Goal: Task Accomplishment & Management: Complete application form

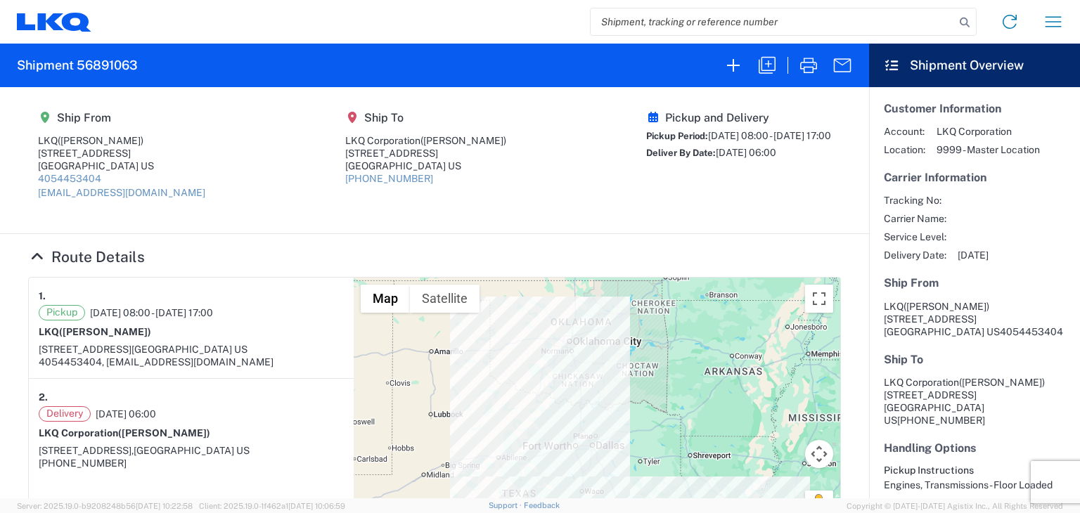
scroll to position [360, 0]
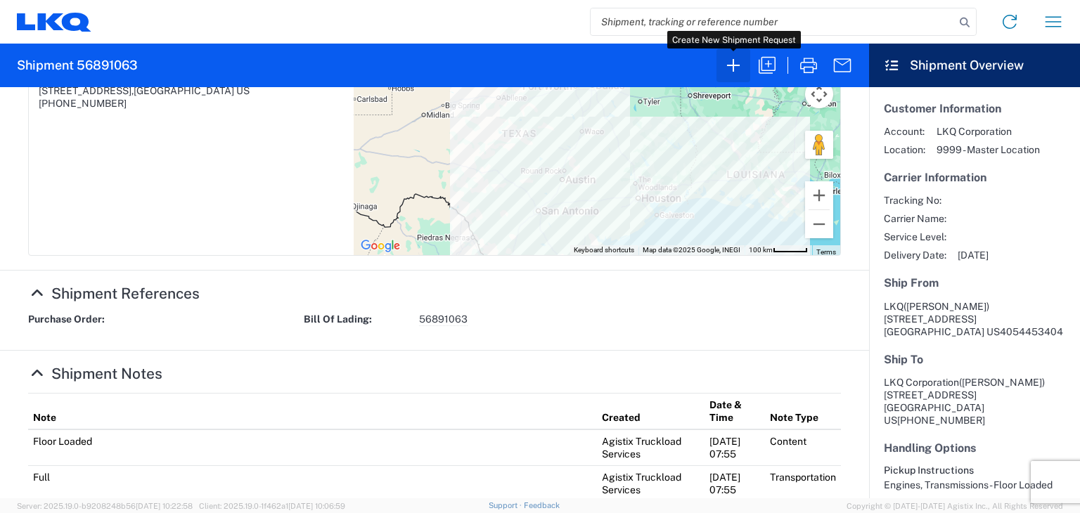
click at [736, 60] on icon "button" at bounding box center [733, 65] width 23 height 23
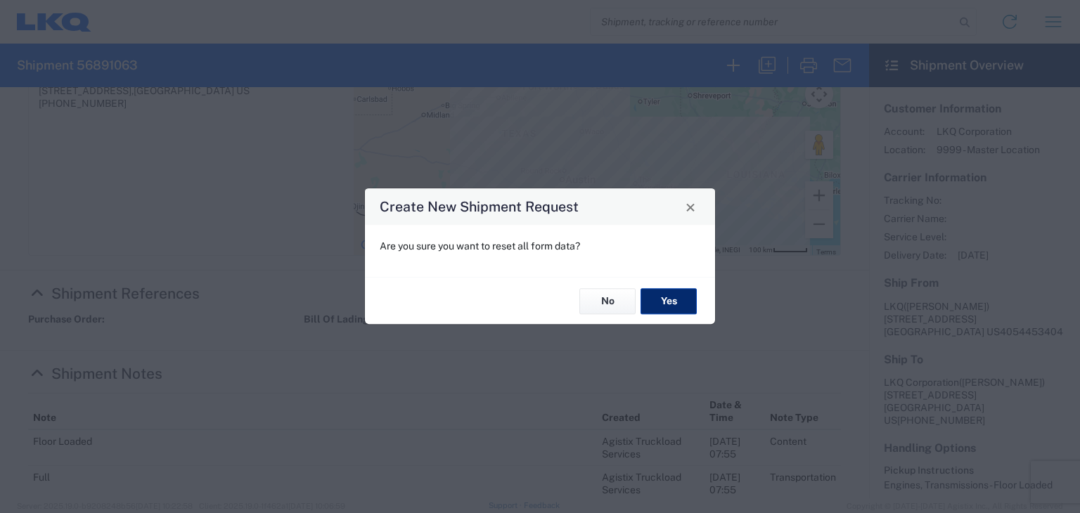
click at [653, 295] on button "Yes" at bounding box center [669, 301] width 56 height 26
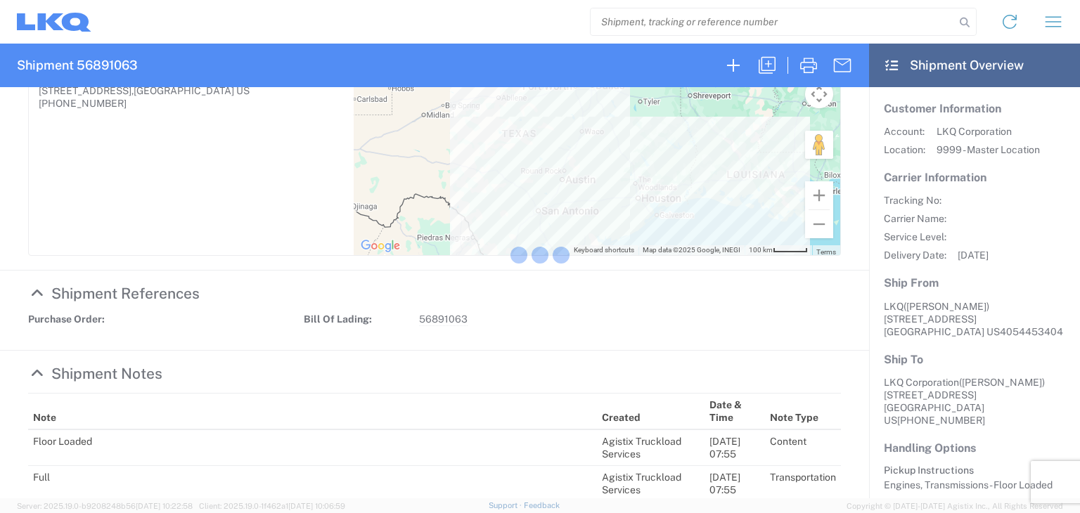
select select "FULL"
select select "US"
select select "LBS"
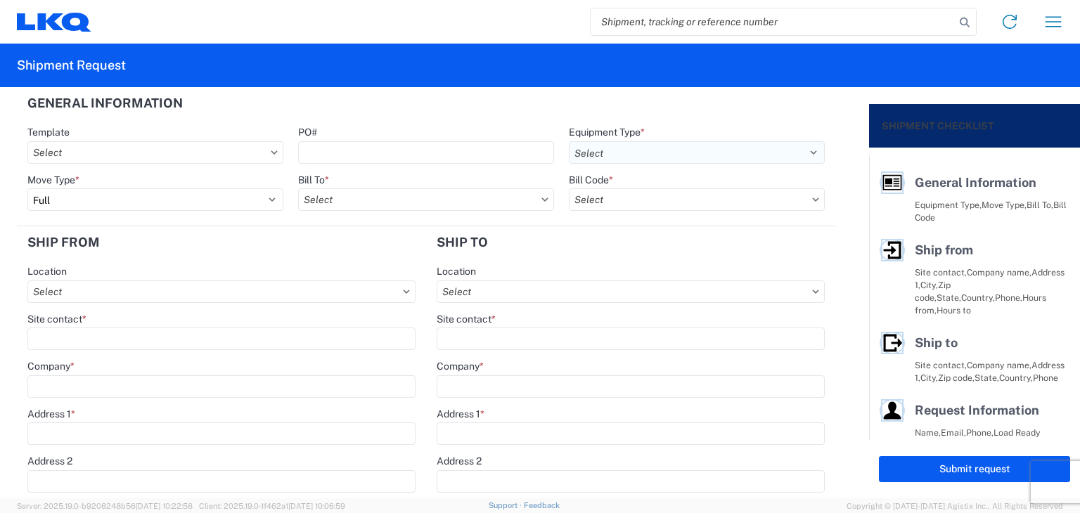
click at [804, 153] on select "Select 53’ Dry Van Flatbed Dropdeck (van) Lowboy (flatbed) Rail" at bounding box center [697, 152] width 256 height 23
select select "STDV"
click at [569, 141] on select "Select 53’ Dry Van Flatbed Dropdeck (van) Lowboy (flatbed) Rail" at bounding box center [697, 152] width 256 height 23
click at [426, 198] on input "text" at bounding box center [426, 199] width 256 height 23
type input "1760"
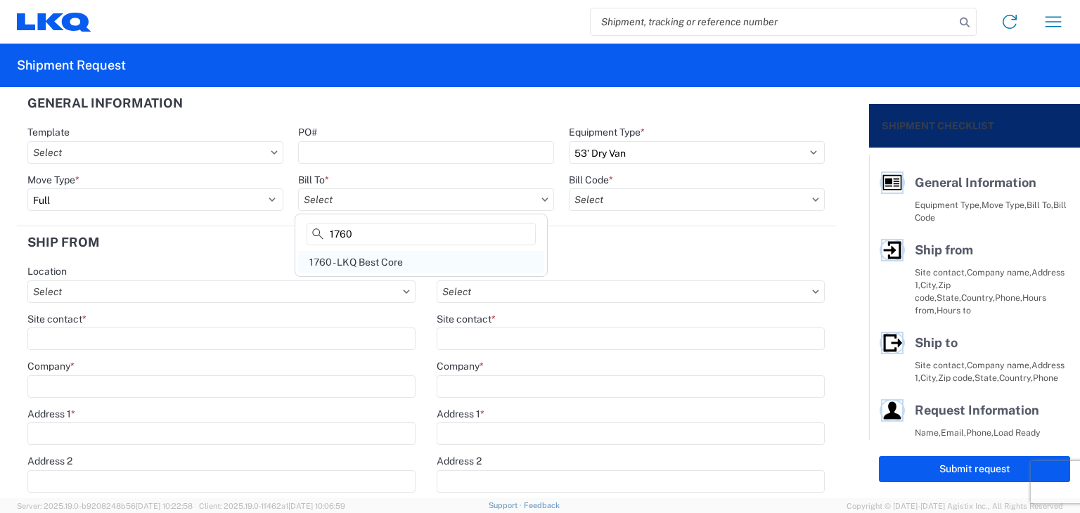
click at [375, 257] on div "1760 - LKQ Best Core" at bounding box center [421, 262] width 246 height 23
type input "1760 - LKQ Best Core"
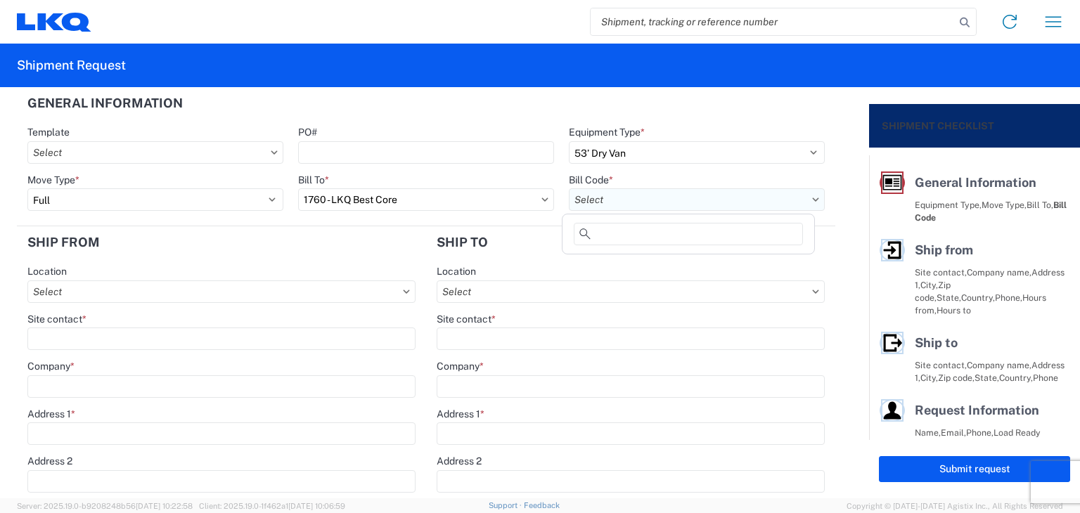
click at [599, 203] on input "text" at bounding box center [697, 199] width 256 height 23
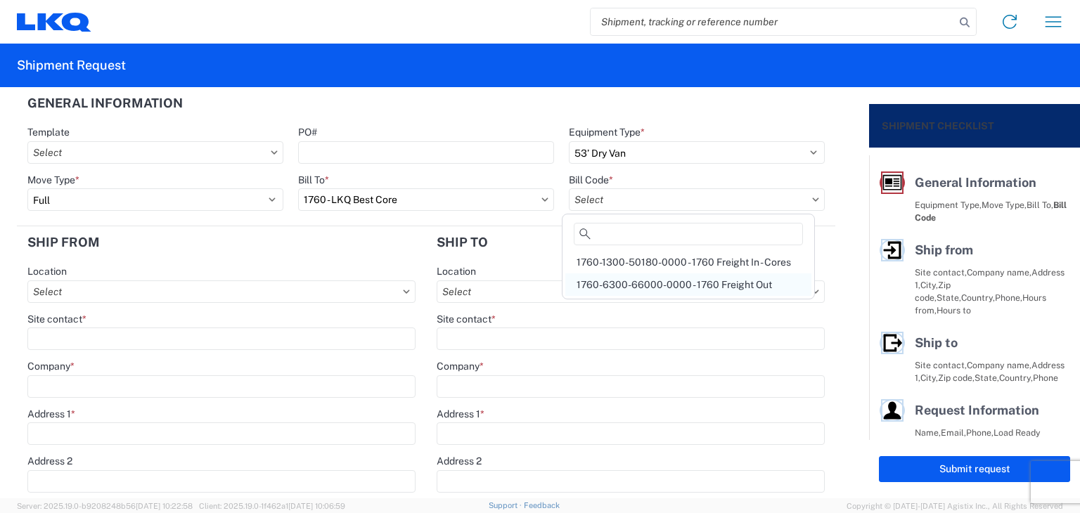
click at [608, 282] on div "1760-6300-66000-0000 - 1760 Freight Out" at bounding box center [688, 285] width 246 height 23
type input "1760-6300-66000-0000 - 1760 Freight Out"
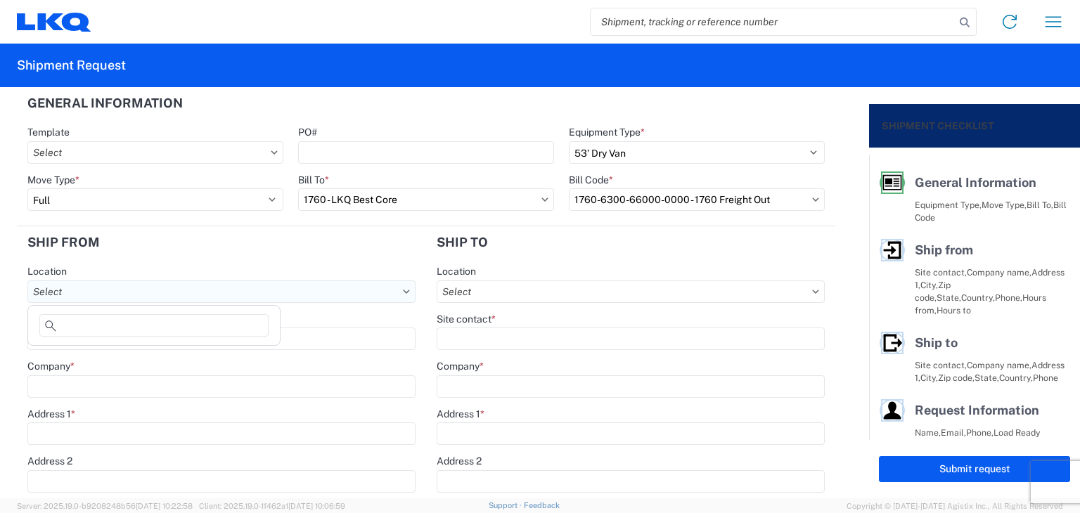
click at [158, 288] on input "text" at bounding box center [221, 292] width 388 height 23
type input "1751"
click at [124, 352] on div "1751 - LKQ Mid-America [US_STATE][GEOGRAPHIC_DATA]" at bounding box center [167, 353] width 272 height 23
type input "1751 - LKQ Mid-America [US_STATE][GEOGRAPHIC_DATA]"
type input "LKQ Corporation"
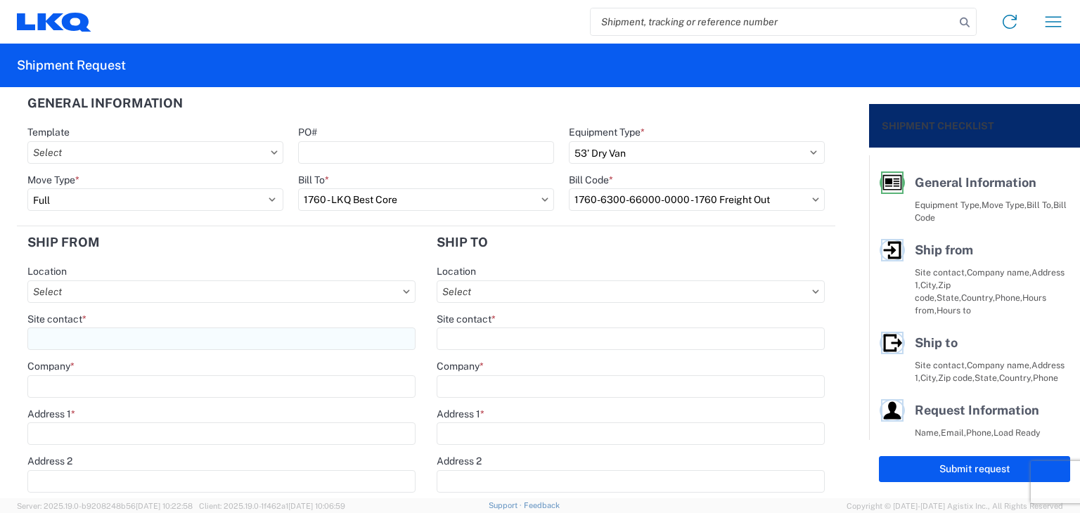
type input "[STREET_ADDRESS]"
type input "El Reno"
type input "73036"
select select "OK"
type input "[PHONE_NUMBER]"
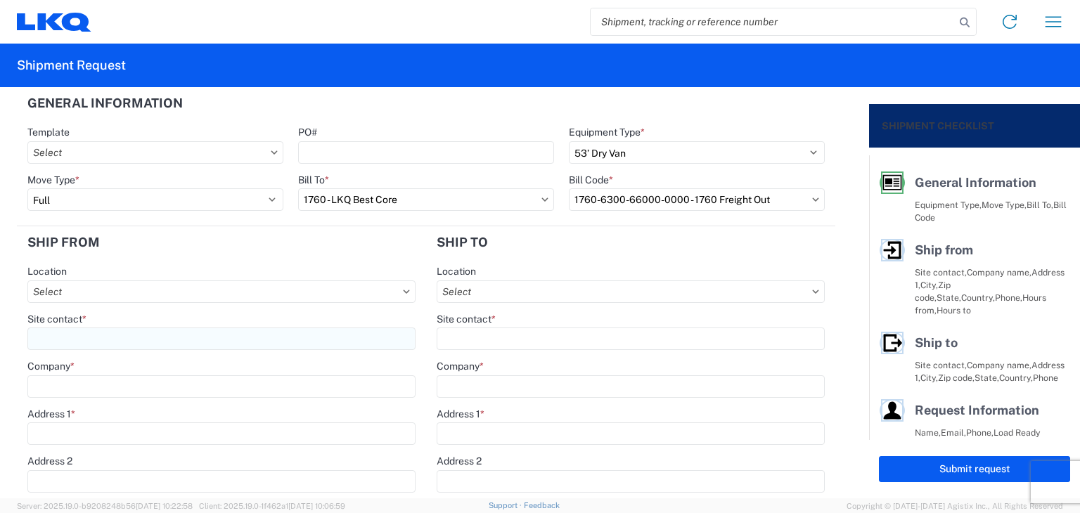
type input "08:00"
type input "17:00"
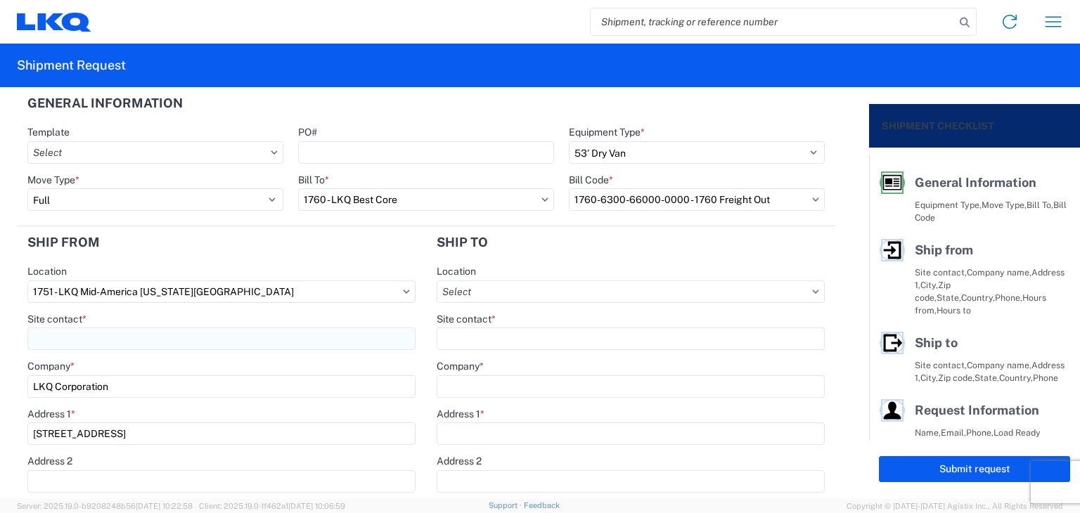
click at [97, 342] on input "Site contact *" at bounding box center [221, 339] width 388 height 23
type input "[PERSON_NAME]"
type input "LKQ"
type input "[STREET_ADDRESS]"
type input "[EMAIL_ADDRESS][DOMAIN_NAME]"
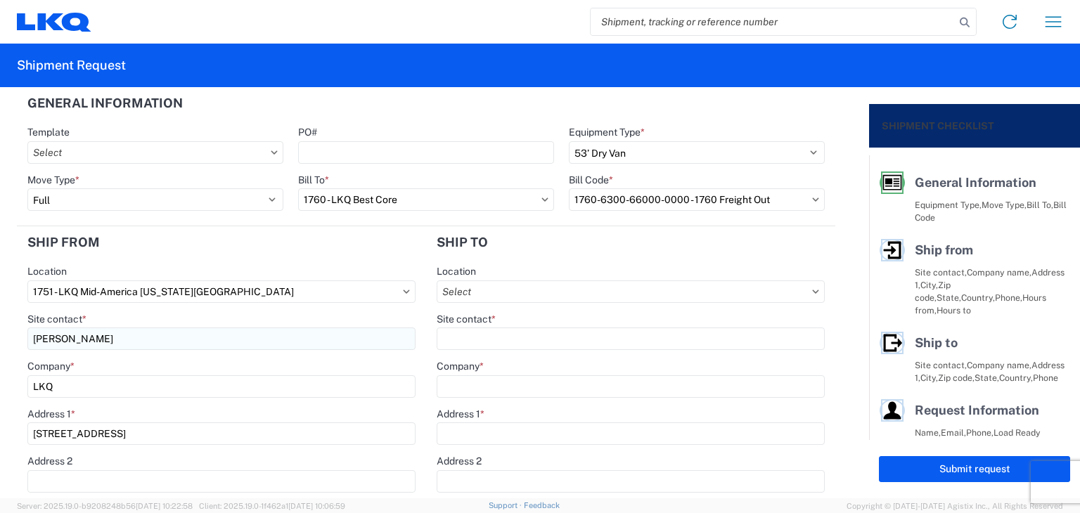
type input "4054453404"
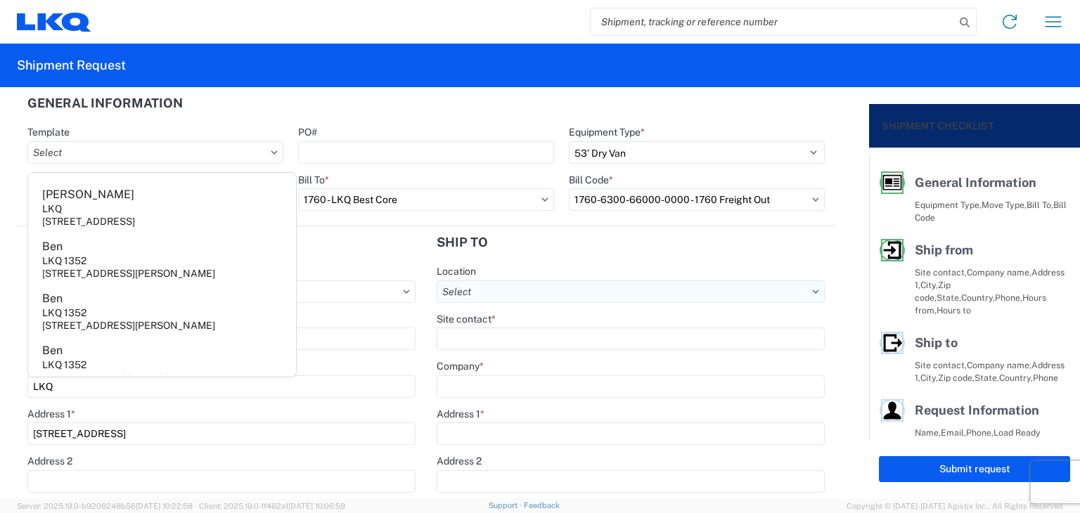
click at [542, 289] on input "text" at bounding box center [631, 292] width 388 height 23
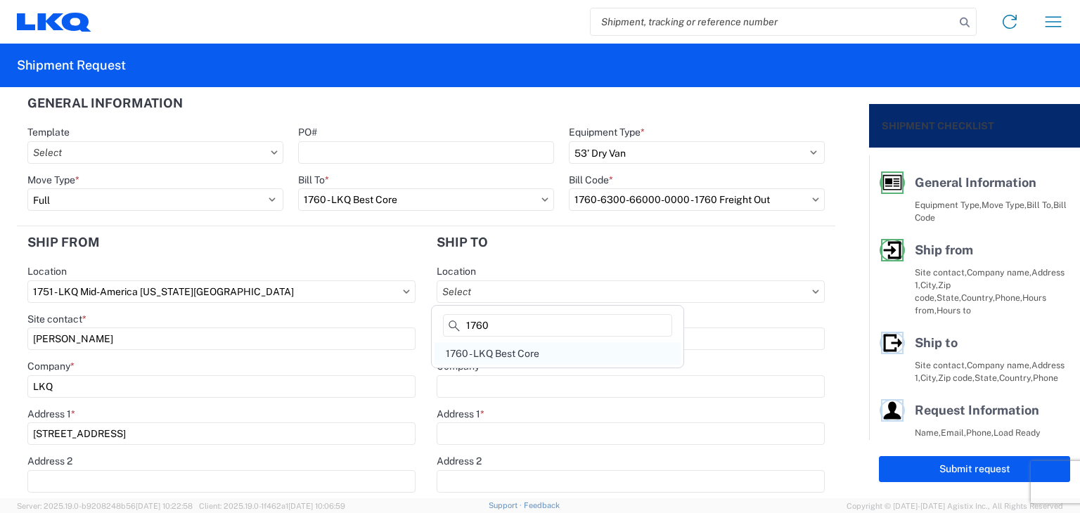
type input "1760"
click at [520, 352] on div "1760 - LKQ Best Core" at bounding box center [558, 353] width 246 height 23
type input "1760 - LKQ Best Core"
type input "LKQ Corporation"
type input "[STREET_ADDRESS]"
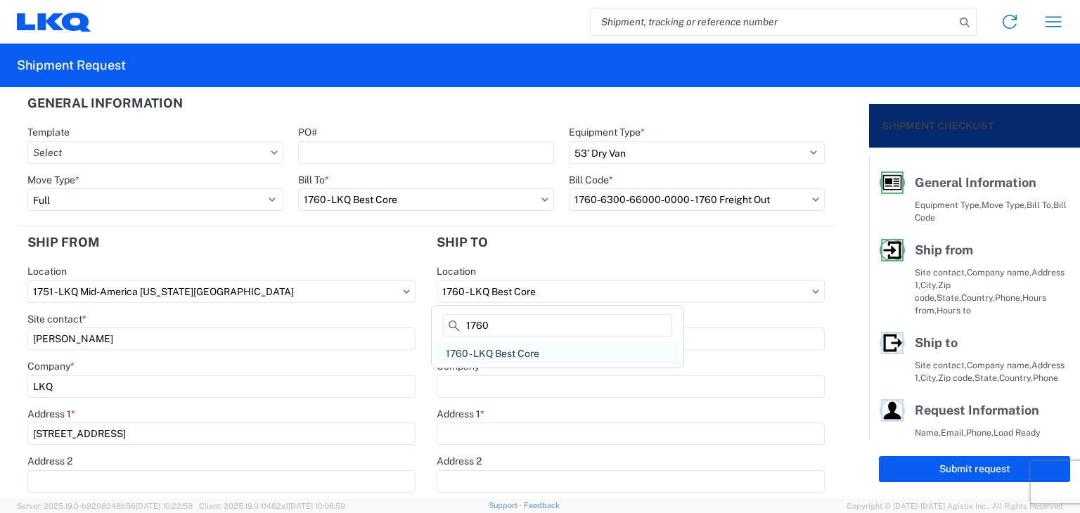
type input "[GEOGRAPHIC_DATA]"
type input "77038"
select select "US"
click at [508, 341] on input "Site contact *" at bounding box center [631, 339] width 388 height 23
type input "[PERSON_NAME]"
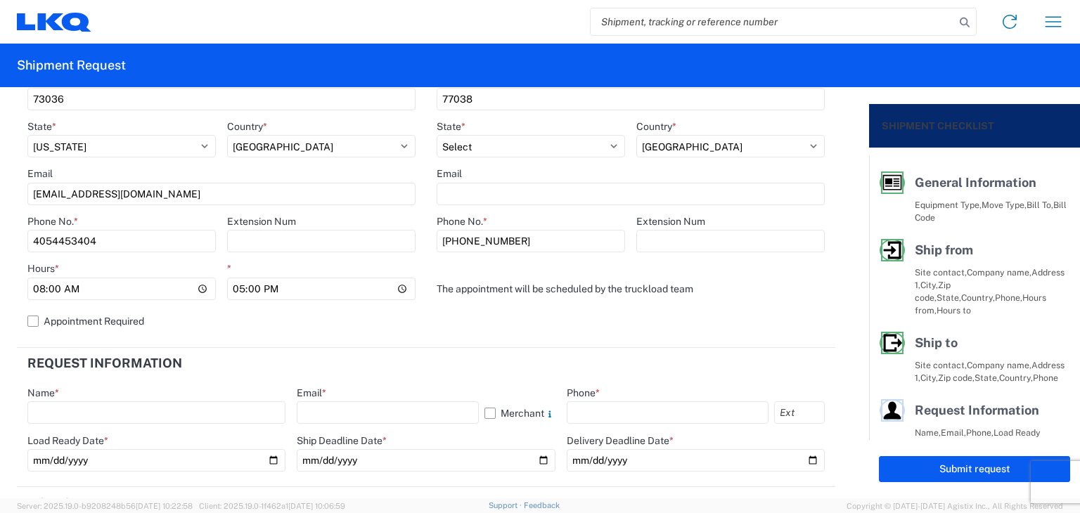
scroll to position [492, 0]
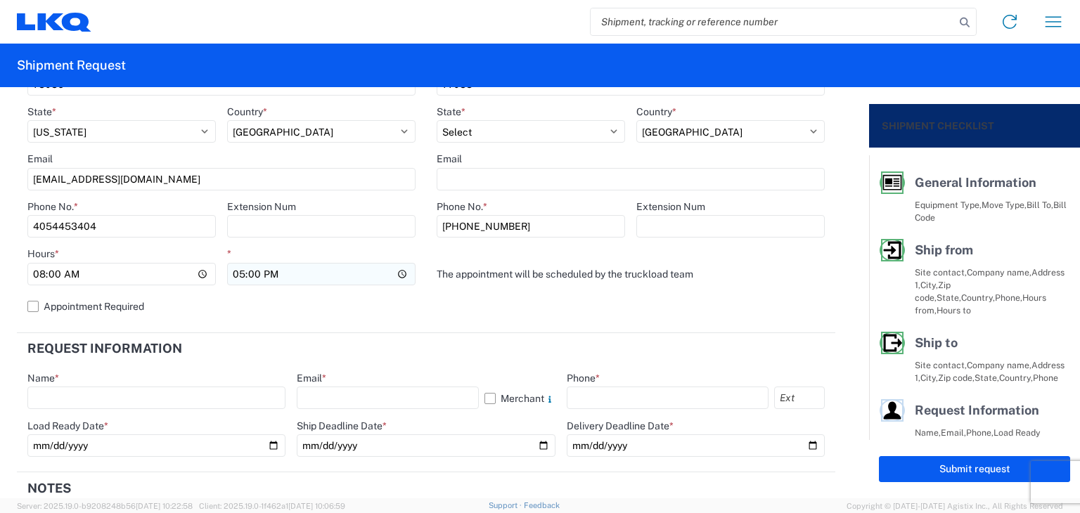
click at [331, 278] on input "17:00" at bounding box center [321, 274] width 188 height 23
type input "15:00"
click at [41, 272] on input "08:00" at bounding box center [121, 274] width 188 height 23
type input "07:00"
click at [217, 307] on label "Appointment Required" at bounding box center [221, 306] width 388 height 23
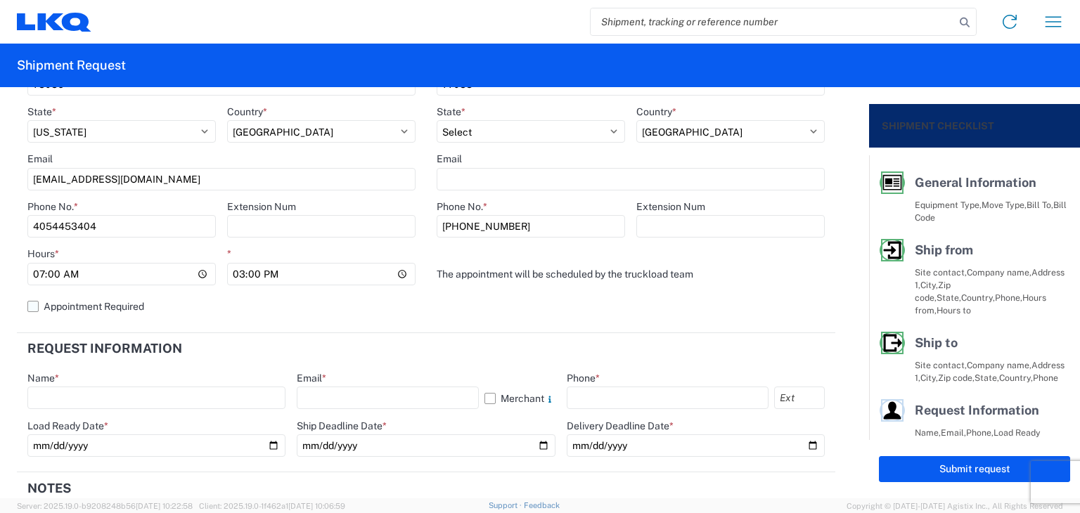
click at [0, 0] on input "Appointment Required" at bounding box center [0, 0] width 0 height 0
select select "OK"
select select "US"
click at [295, 272] on input "07:00" at bounding box center [221, 274] width 388 height 23
click at [312, 307] on label "Appointment Required" at bounding box center [221, 306] width 388 height 23
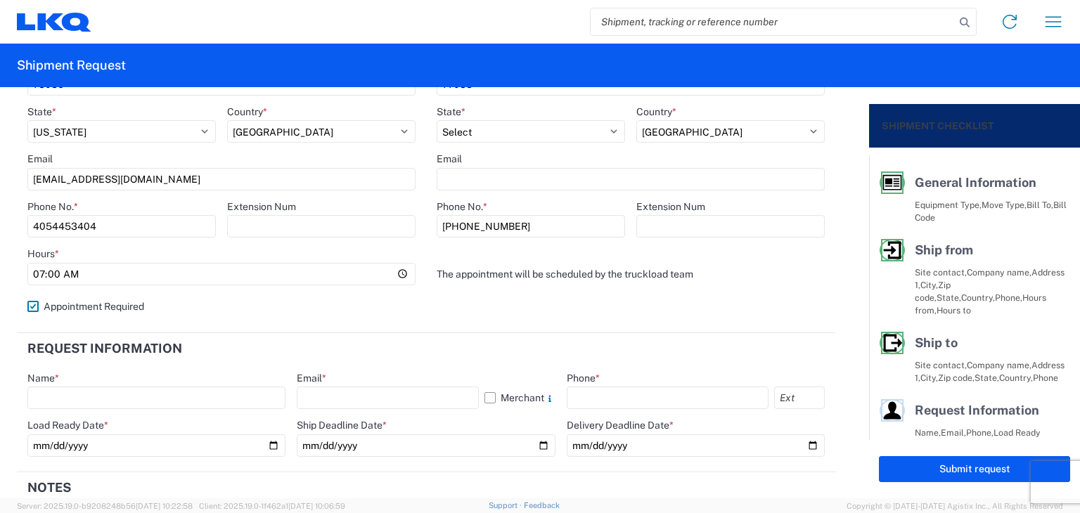
click at [0, 0] on input "Appointment Required" at bounding box center [0, 0] width 0 height 0
select select "US"
click at [129, 392] on input "text" at bounding box center [156, 398] width 258 height 23
type input "[PERSON_NAME]"
type input "[EMAIL_ADDRESS][DOMAIN_NAME]"
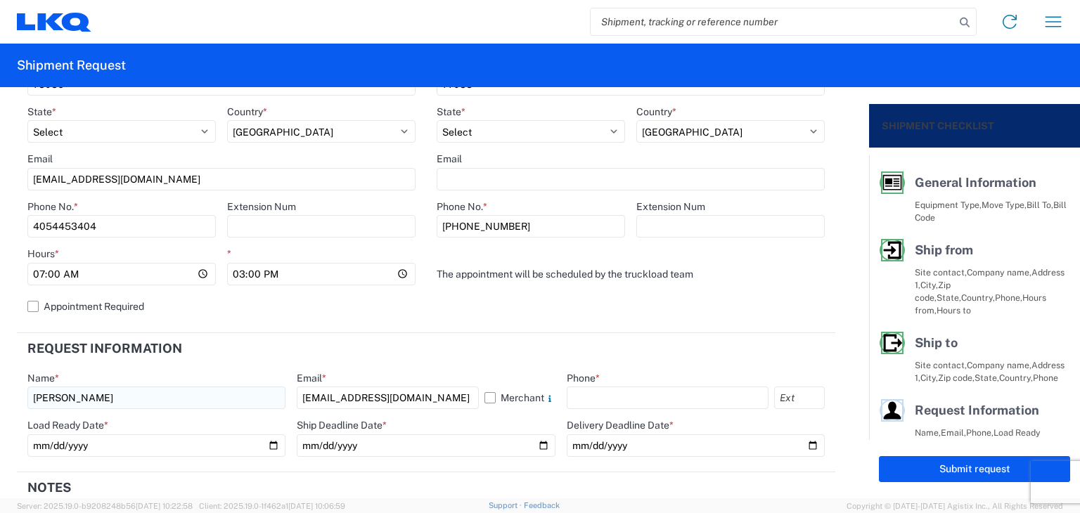
type input "4054453404"
click at [270, 446] on input "date" at bounding box center [156, 446] width 258 height 23
type input "[DATE]"
click at [533, 442] on input "date" at bounding box center [426, 446] width 258 height 23
type input "[DATE]"
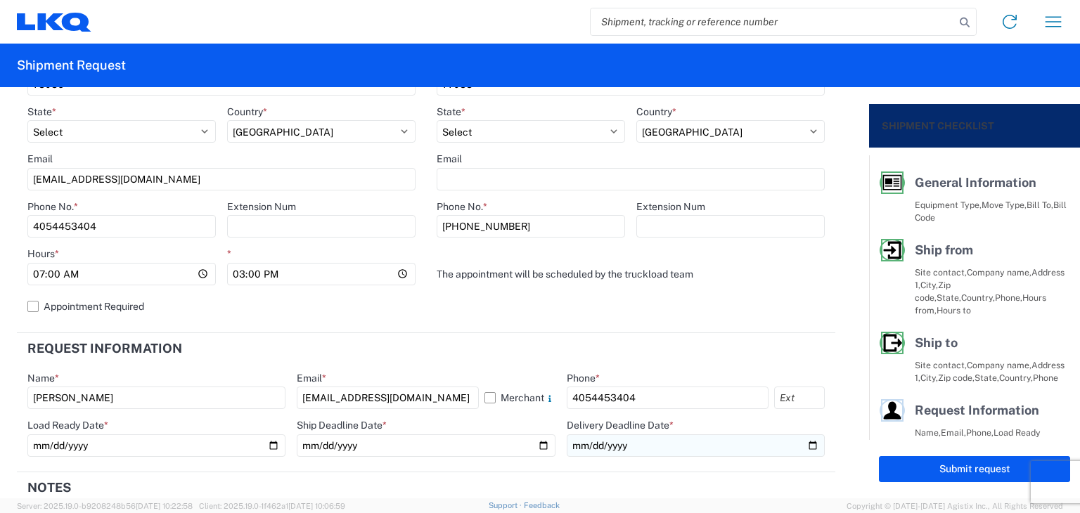
click at [614, 445] on input "date" at bounding box center [696, 446] width 258 height 23
drag, startPoint x: 706, startPoint y: 443, endPoint x: 716, endPoint y: 444, distance: 9.9
click at [707, 443] on input "date" at bounding box center [696, 446] width 258 height 23
click at [804, 444] on input "date" at bounding box center [696, 446] width 258 height 23
type input "[DATE]"
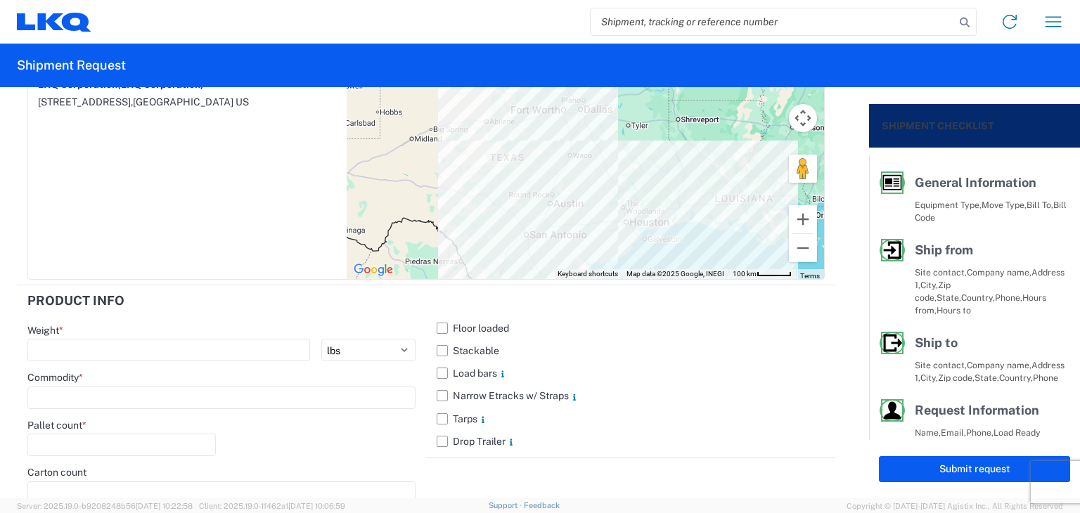
scroll to position [1266, 0]
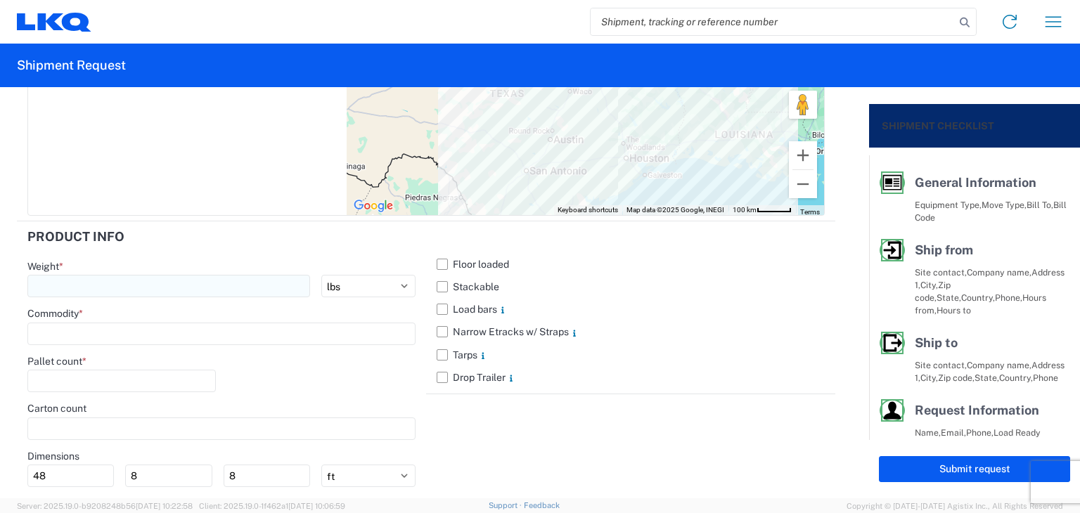
click at [162, 290] on input "number" at bounding box center [168, 286] width 283 height 23
type input "30000"
click at [437, 262] on label "Floor loaded" at bounding box center [631, 264] width 388 height 23
click at [0, 0] on input "Floor loaded" at bounding box center [0, 0] width 0 height 0
click at [127, 331] on input at bounding box center [221, 334] width 388 height 23
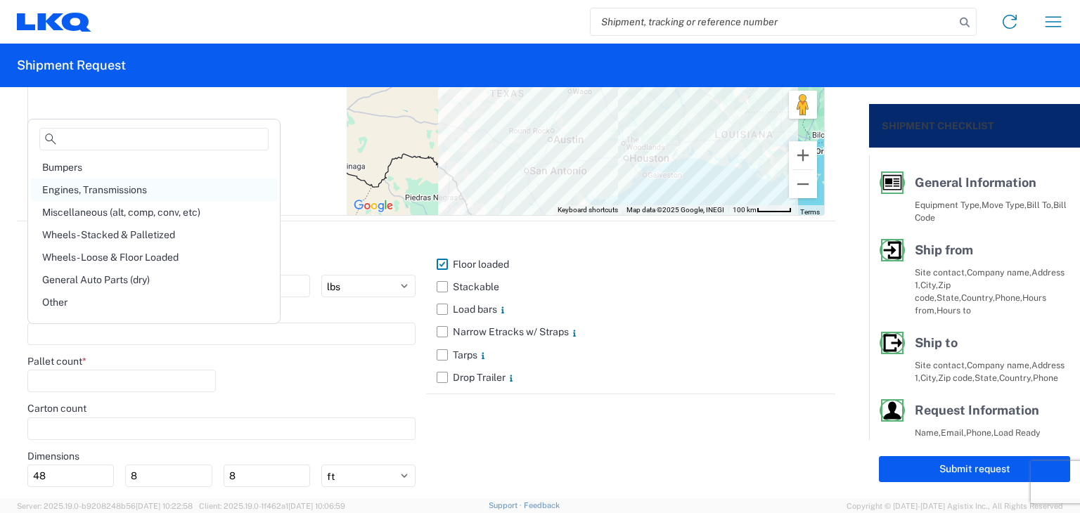
click at [119, 186] on div "Engines, Transmissions" at bounding box center [154, 190] width 246 height 23
type input "Engines, Transmissions"
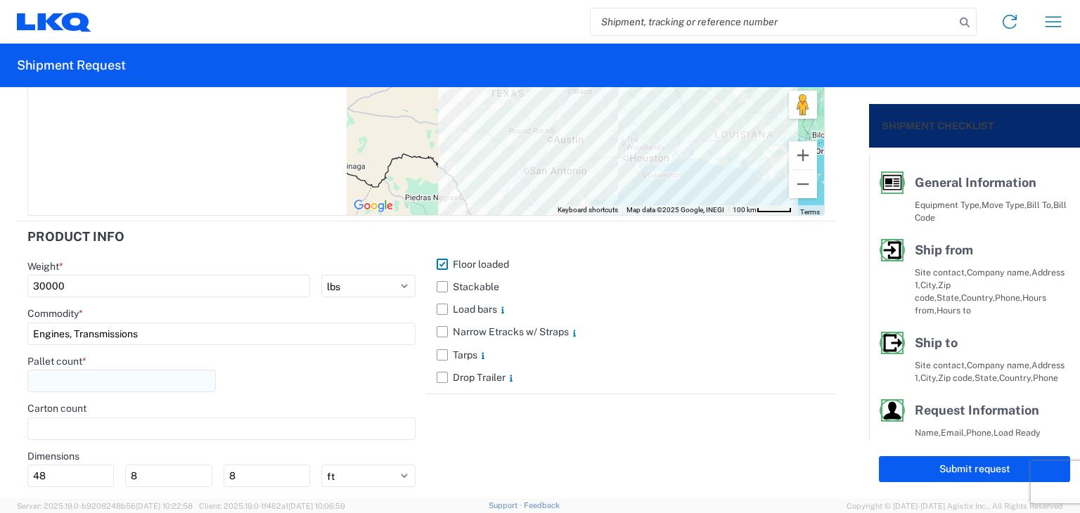
click at [145, 379] on input "number" at bounding box center [121, 381] width 188 height 23
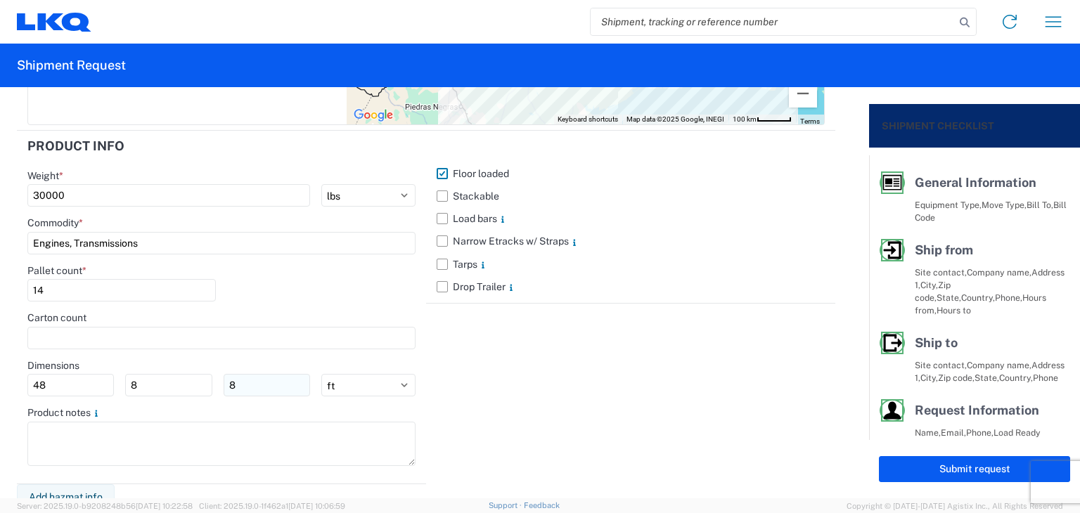
scroll to position [1366, 0]
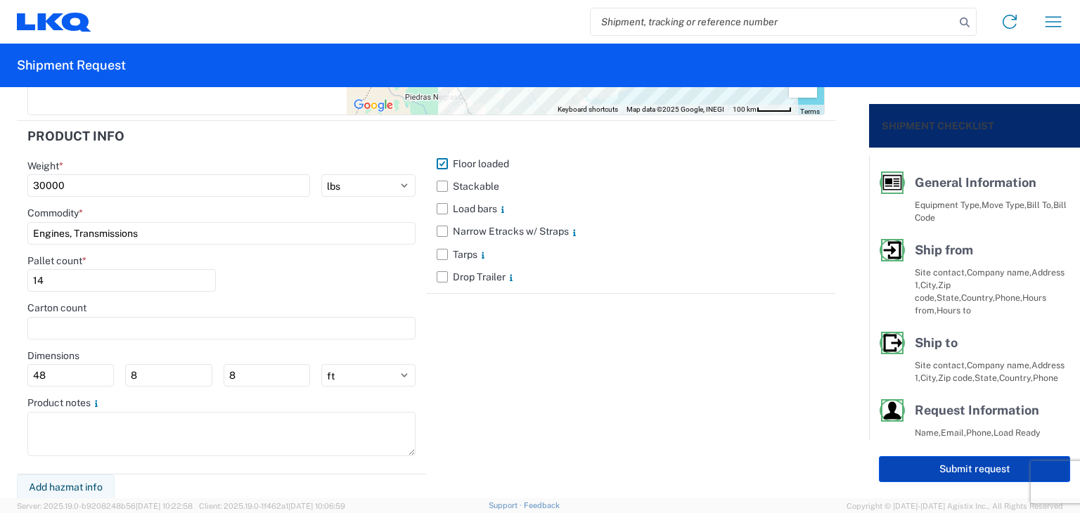
type input "14"
click at [951, 466] on button "Submit request" at bounding box center [974, 469] width 191 height 26
select select "US"
